Goal: Information Seeking & Learning: Learn about a topic

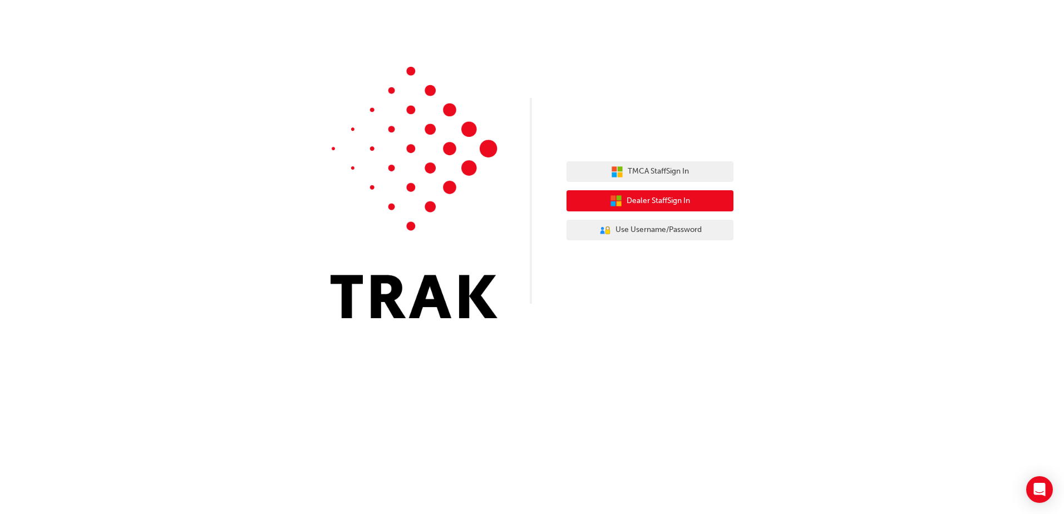
click at [677, 201] on span "Dealer Staff Sign In" at bounding box center [658, 201] width 63 height 13
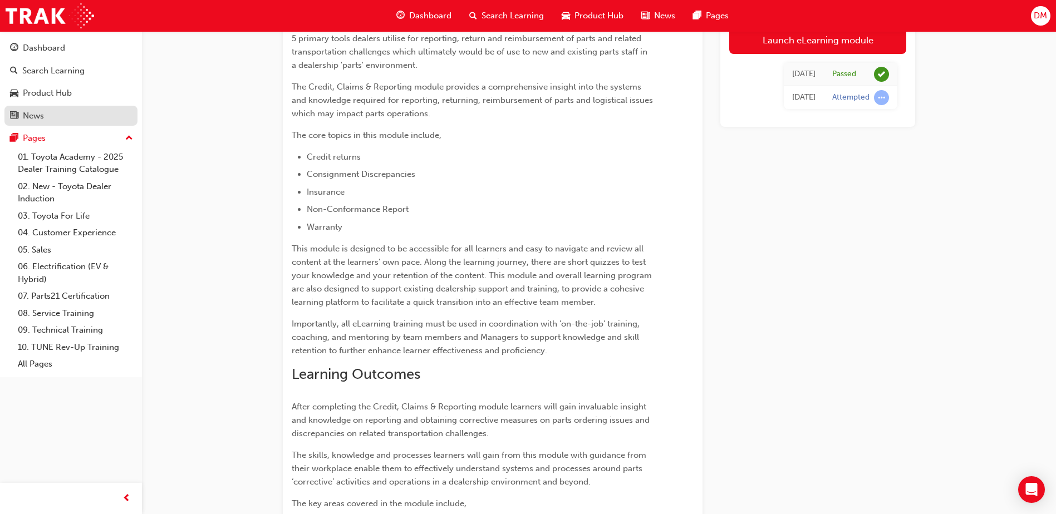
scroll to position [524, 0]
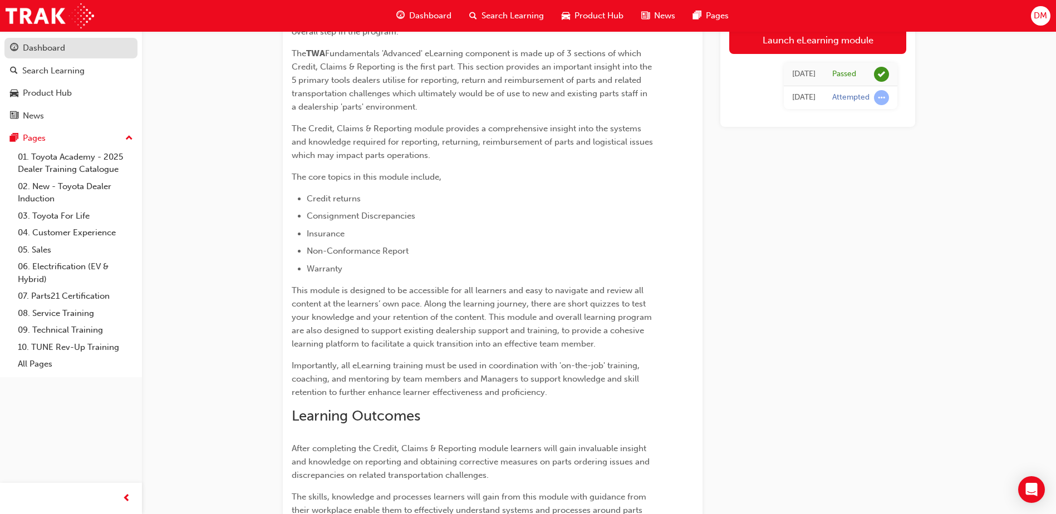
click at [48, 55] on div "Dashboard" at bounding box center [71, 48] width 122 height 14
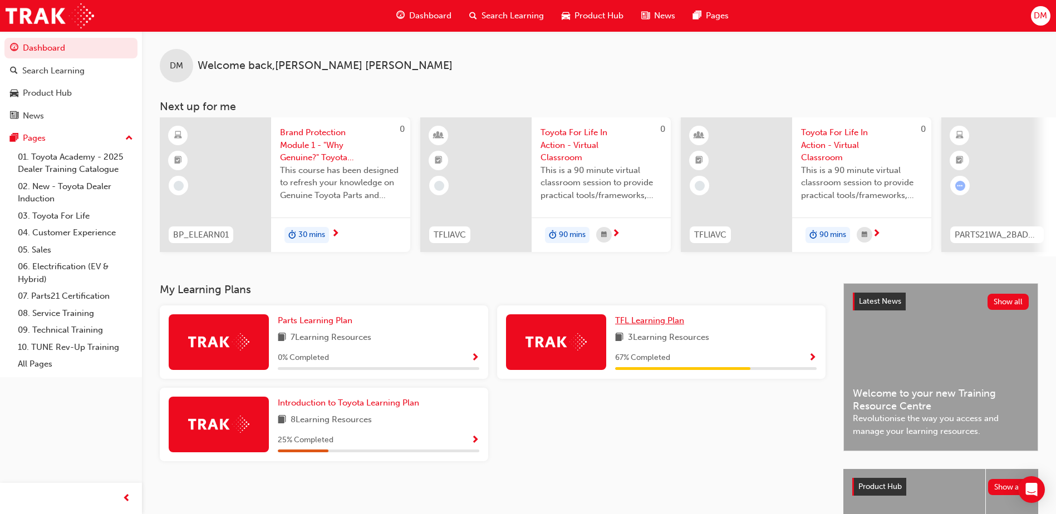
click at [655, 326] on span "TFL Learning Plan" at bounding box center [649, 321] width 69 height 10
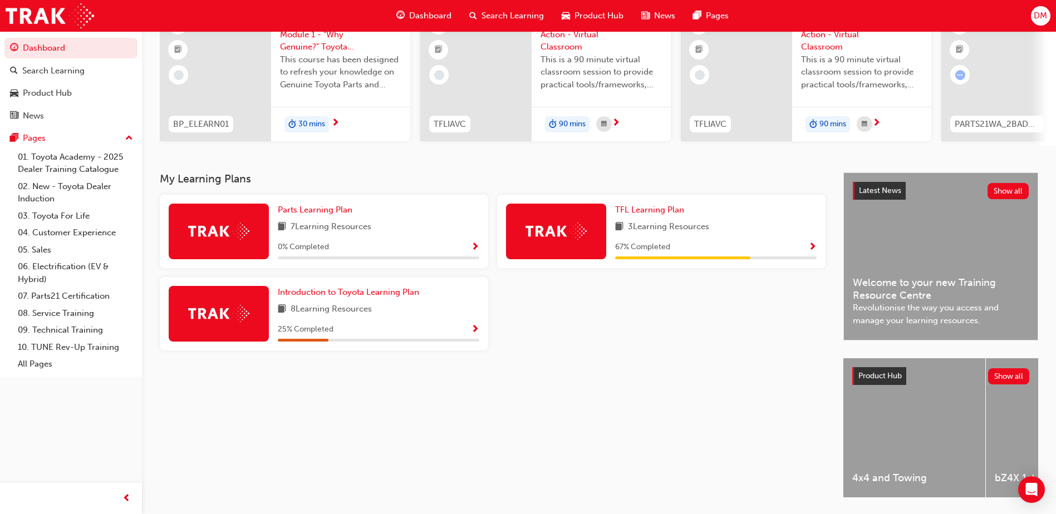
scroll to position [111, 0]
click at [336, 297] on span "Introduction to Toyota Learning Plan" at bounding box center [348, 292] width 141 height 10
